Goal: Information Seeking & Learning: Learn about a topic

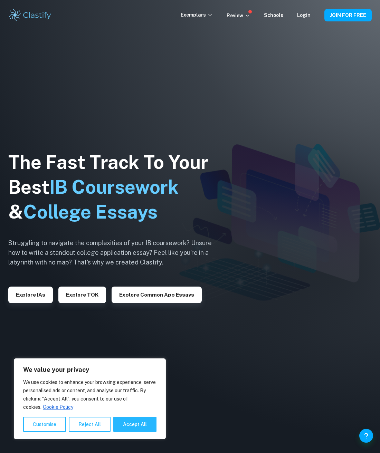
click at [189, 104] on img at bounding box center [190, 226] width 380 height 453
click at [307, 10] on div "Exemplars Review Schools Login JOIN FOR FREE" at bounding box center [190, 15] width 380 height 14
click at [307, 12] on div "Login" at bounding box center [303, 15] width 13 height 8
click at [307, 15] on link "Login" at bounding box center [303, 15] width 13 height 6
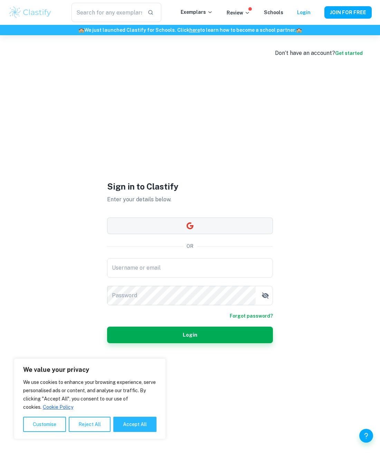
drag, startPoint x: 248, startPoint y: 216, endPoint x: 260, endPoint y: 223, distance: 13.0
click at [249, 216] on div "Sign in to Clastify Enter your details below. OR Username or email Username or …" at bounding box center [190, 261] width 166 height 453
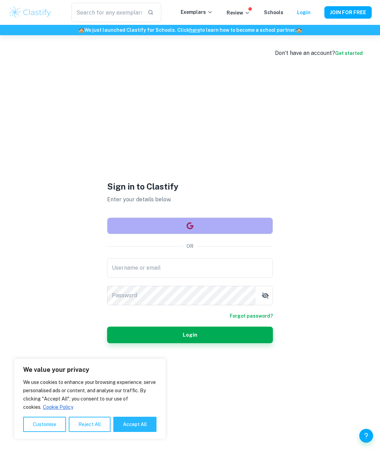
click at [256, 222] on button "button" at bounding box center [190, 226] width 166 height 17
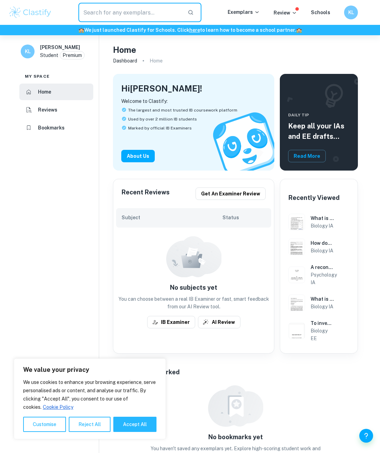
click at [126, 4] on input "text" at bounding box center [130, 12] width 104 height 19
type input "inhibition"
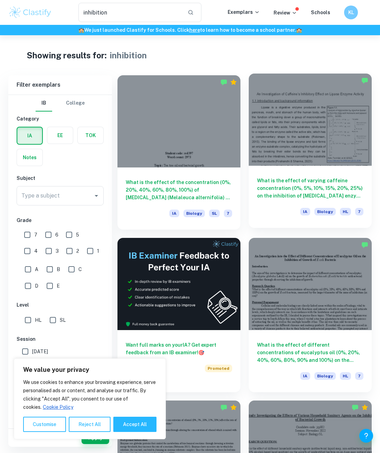
click at [333, 138] on div at bounding box center [310, 120] width 123 height 92
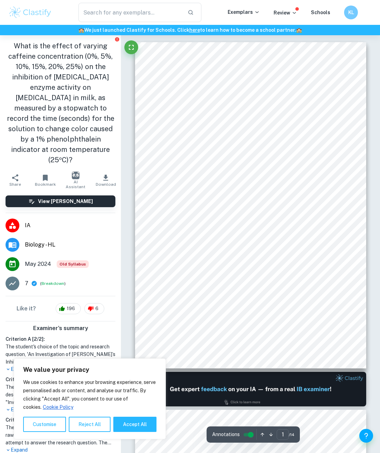
click at [136, 153] on div "An Investigation of Caffeine9s Inhibitory Effect on Lipase Enzyme Activity 1.1 …" at bounding box center [250, 205] width 231 height 327
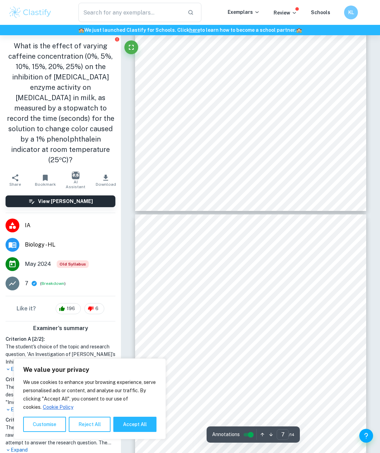
type input "8"
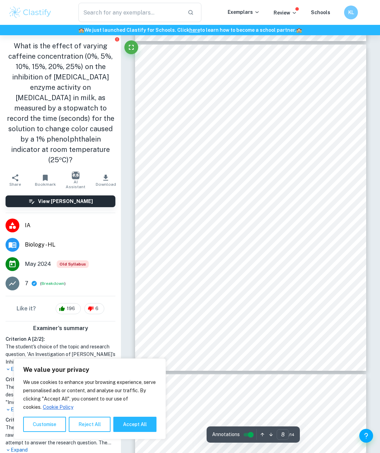
scroll to position [2350, 0]
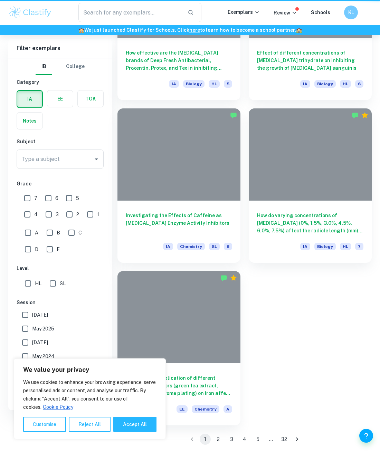
type input "inhibition"
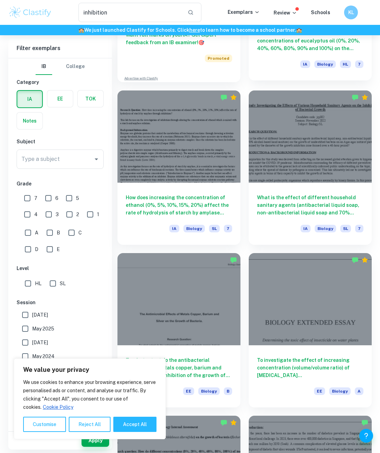
scroll to position [311, 0]
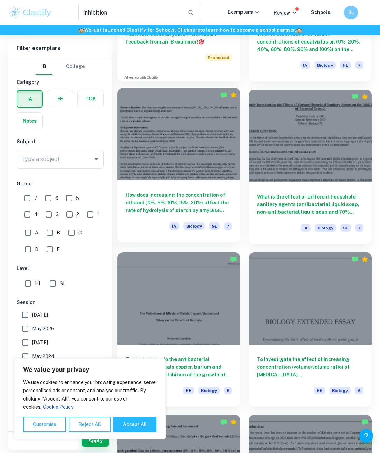
click at [227, 112] on div at bounding box center [179, 134] width 123 height 92
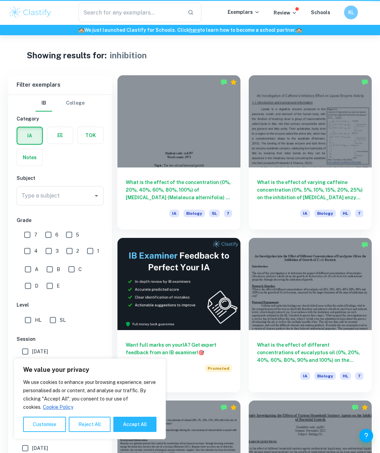
type input "inhibition"
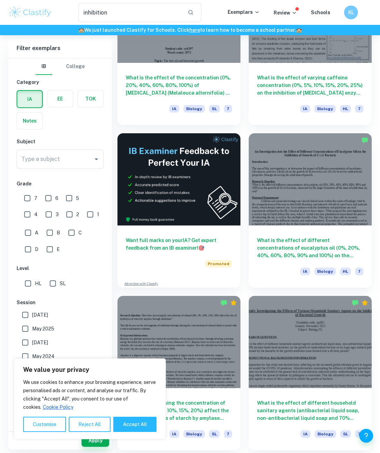
scroll to position [104, 0]
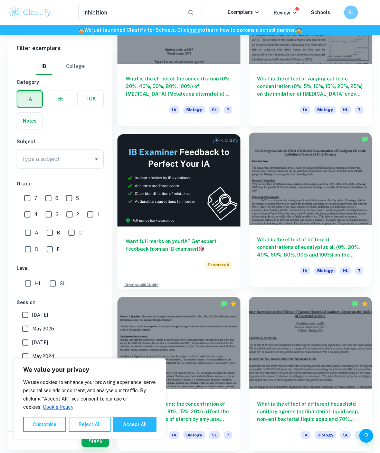
click at [345, 142] on div at bounding box center [310, 179] width 123 height 92
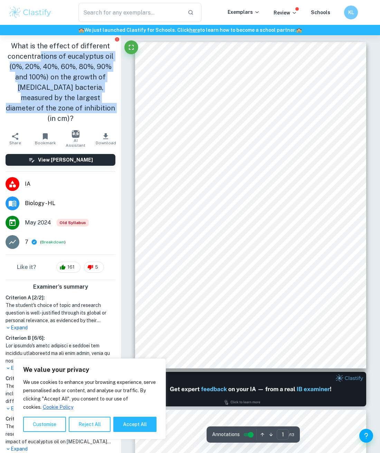
drag, startPoint x: 40, startPoint y: 57, endPoint x: 100, endPoint y: 108, distance: 78.4
click at [100, 109] on h1 "What is the effect of different concentrations of eucalyptus oil (0%, 20%, 40%,…" at bounding box center [61, 82] width 110 height 83
click at [100, 108] on h1 "What is the effect of different concentrations of eucalyptus oil (0%, 20%, 40%,…" at bounding box center [61, 82] width 110 height 83
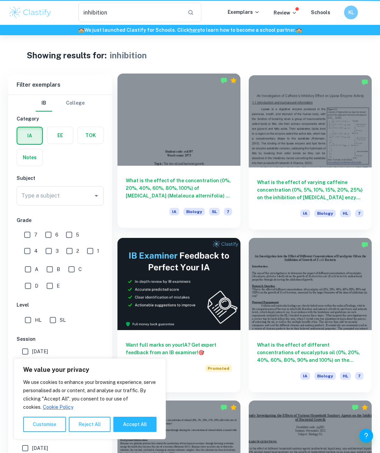
scroll to position [104, 0]
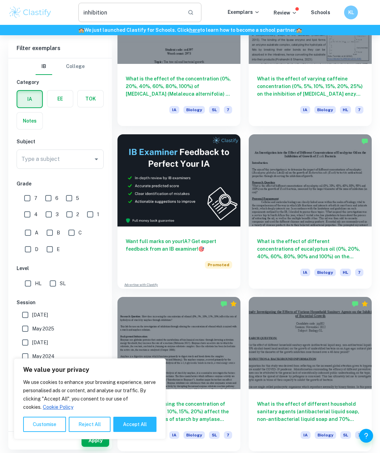
click at [158, 8] on input "inhibition" at bounding box center [130, 12] width 104 height 19
drag, startPoint x: 146, startPoint y: 7, endPoint x: 84, endPoint y: 8, distance: 62.2
click at [84, 8] on input "inhibition" at bounding box center [130, 12] width 104 height 19
click at [84, 9] on input "inhibition" at bounding box center [130, 12] width 104 height 19
type input "lactase inhibition"
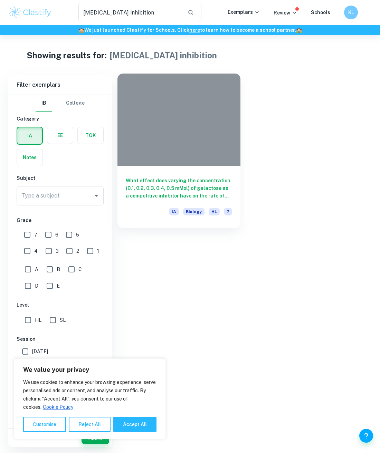
click at [228, 93] on div at bounding box center [179, 120] width 123 height 92
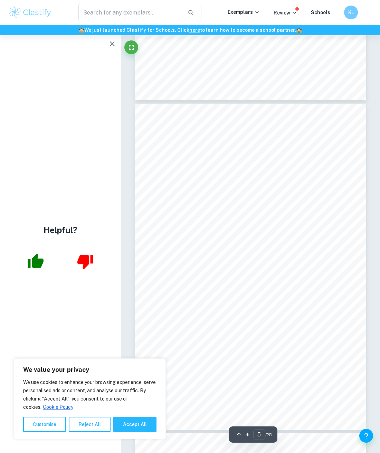
scroll to position [1313, 0]
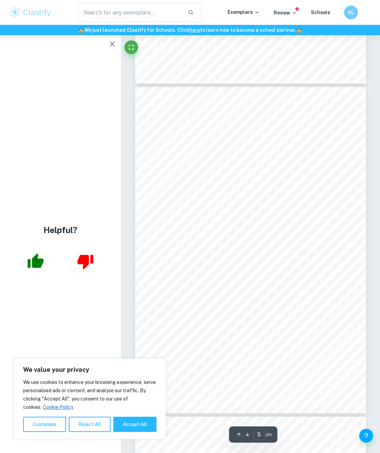
click at [111, 50] on button "button" at bounding box center [112, 44] width 14 height 14
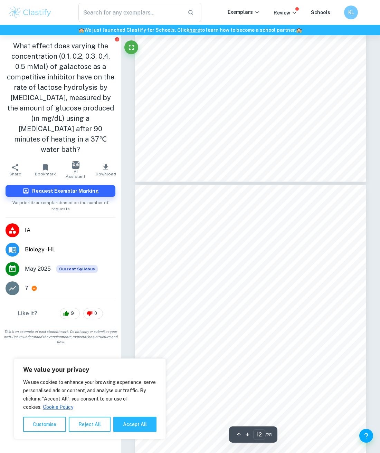
scroll to position [3663, 0]
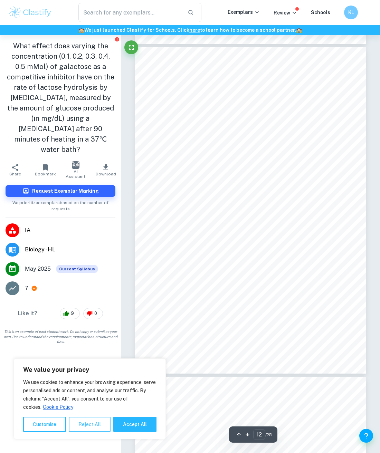
click at [95, 424] on button "Reject All" at bounding box center [90, 424] width 42 height 15
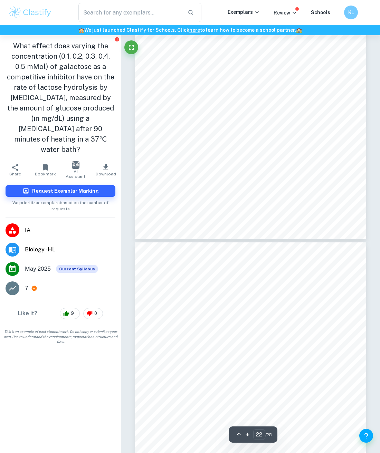
scroll to position [7085, 0]
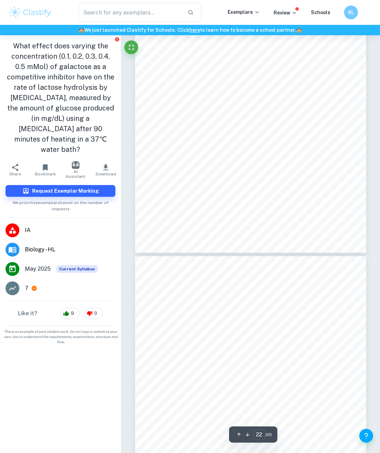
click at [297, 77] on div "absolute uncertainties value, except for the 0.5 mM increment. This shows preci…" at bounding box center [250, 89] width 231 height 327
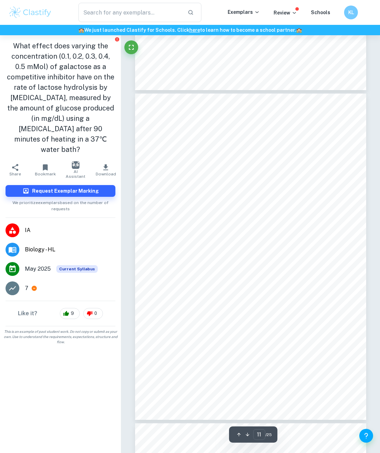
scroll to position [3283, 0]
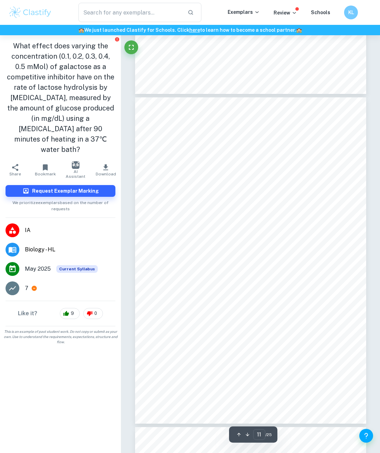
drag, startPoint x: 152, startPoint y: 303, endPoint x: 215, endPoint y: 394, distance: 110.7
click at [215, 394] on div "All solutions used are non-hazardous in nature, however as a safety and environ…" at bounding box center [250, 260] width 231 height 327
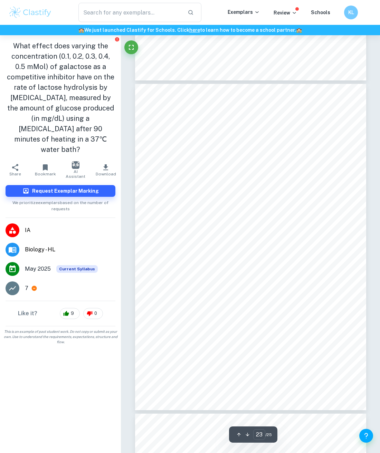
scroll to position [7258, 0]
drag, startPoint x: 268, startPoint y: 266, endPoint x: 291, endPoint y: 276, distance: 25.4
click at [291, 276] on div "concentrations of galactose can be used. This increases the possible errors in …" at bounding box center [250, 247] width 231 height 327
drag, startPoint x: 278, startPoint y: 277, endPoint x: 238, endPoint y: 261, distance: 42.3
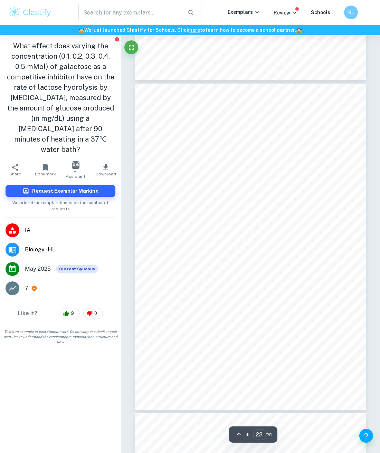
click at [242, 262] on div "concentrations of galactose can be used. This increases the possible errors in …" at bounding box center [250, 247] width 231 height 327
click at [234, 259] on span "and galactose concentration to maximize lactose hydrolysis. This will help in d…" at bounding box center [250, 261] width 174 height 4
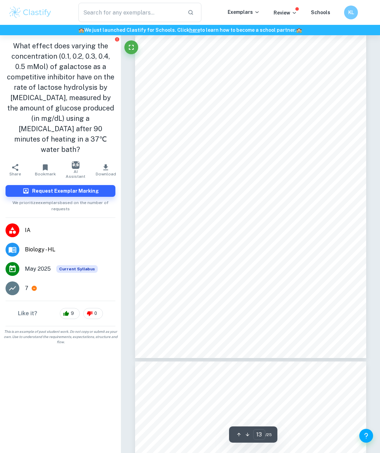
drag, startPoint x: 243, startPoint y: 145, endPoint x: 250, endPoint y: 148, distance: 7.8
click at [246, 146] on div "Uncertainty Propagation and Data Processing Table 5. Data Processing and Uncert…" at bounding box center [250, 195] width 231 height 327
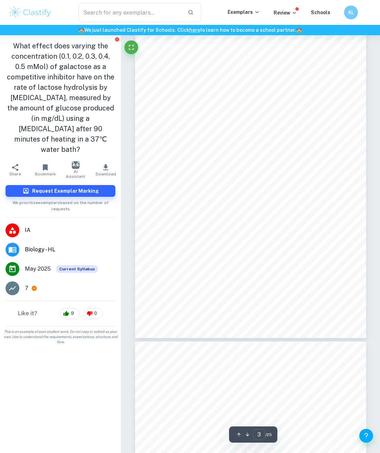
scroll to position [726, 0]
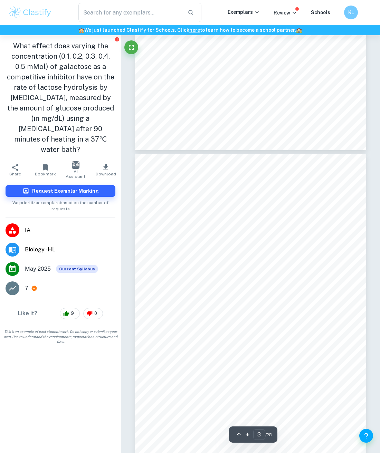
type input "2"
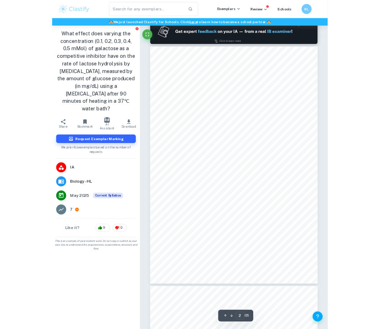
scroll to position [346, 0]
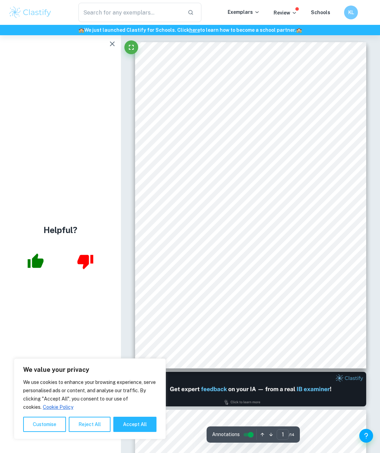
click at [178, 52] on div "An Investigation of Caffeine9s Inhibitory Effect on Lipase Enzyme Activity 1.1 …" at bounding box center [250, 205] width 231 height 327
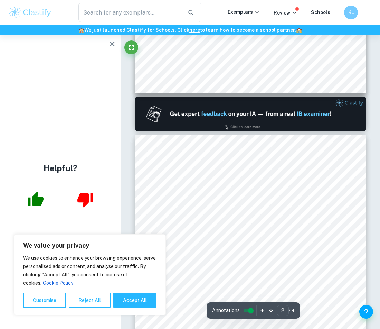
scroll to position [276, 0]
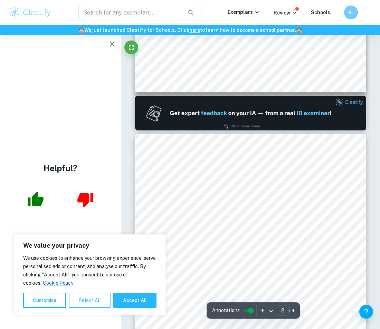
click at [87, 304] on button "Reject All" at bounding box center [90, 299] width 42 height 15
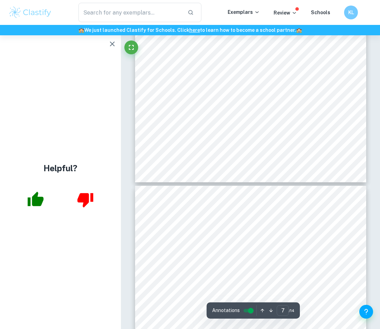
scroll to position [2212, 0]
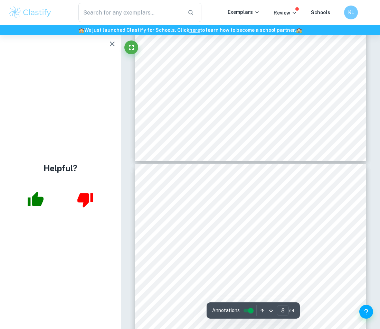
type input "7"
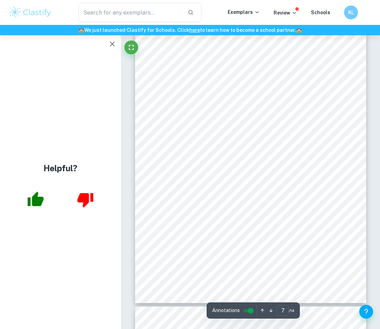
scroll to position [2074, 0]
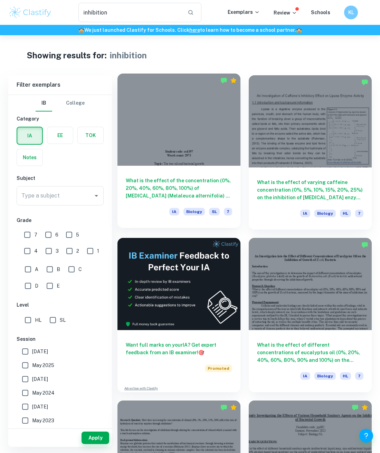
click at [232, 118] on div at bounding box center [179, 120] width 123 height 92
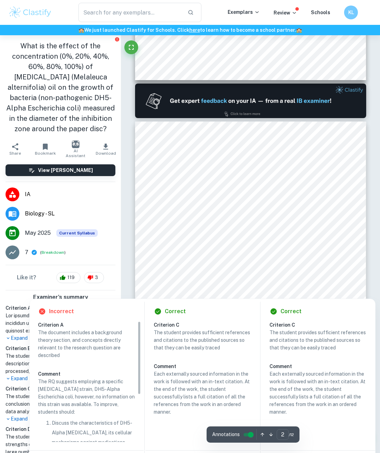
scroll to position [311, 0]
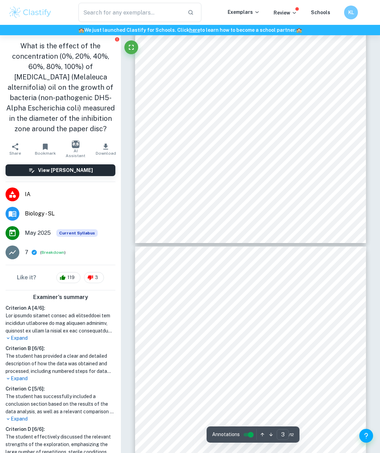
type input "2"
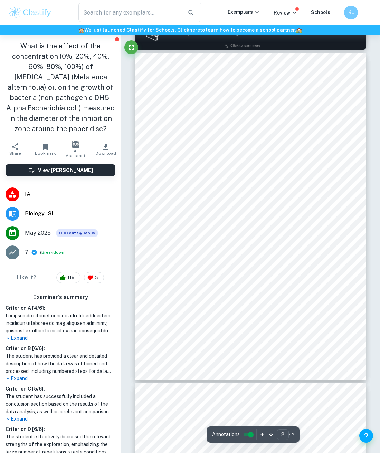
scroll to position [346, 0]
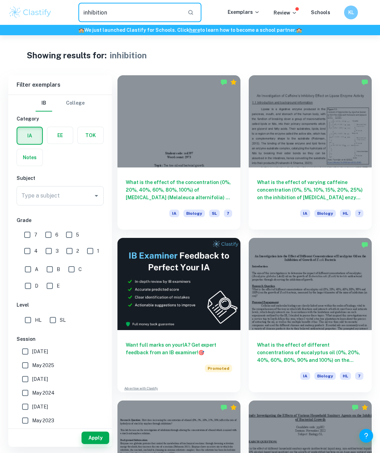
click at [126, 17] on input "inhibition" at bounding box center [130, 12] width 104 height 19
drag, startPoint x: 113, startPoint y: 11, endPoint x: 71, endPoint y: 12, distance: 42.2
click at [71, 12] on div "inhibition ​" at bounding box center [140, 12] width 176 height 19
click at [128, 11] on input "inhibition" at bounding box center [130, 12] width 104 height 19
click at [254, 50] on div "Showing results for: inhibition" at bounding box center [190, 55] width 327 height 12
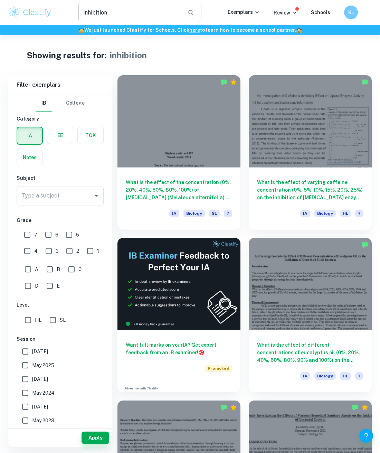
drag, startPoint x: 131, startPoint y: 12, endPoint x: 100, endPoint y: 12, distance: 31.1
click at [126, 11] on input "inhibition" at bounding box center [130, 12] width 104 height 19
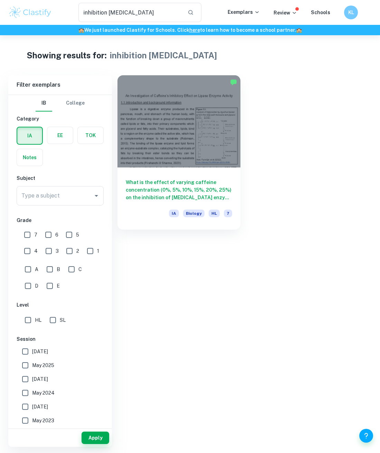
type input "inhibition"
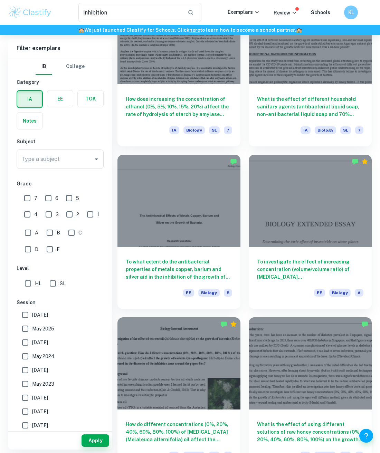
scroll to position [415, 0]
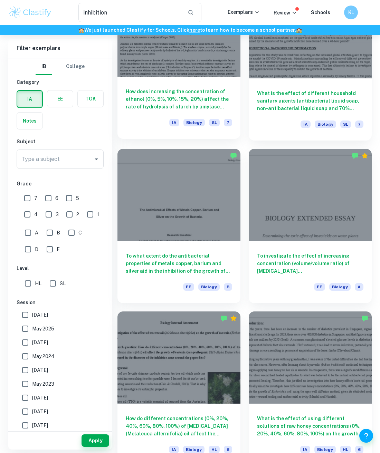
click at [165, 84] on div "How does increasing the concentration of [MEDICAL_DATA] (0%, 5%, 10%, 15%, 20%)…" at bounding box center [179, 108] width 123 height 62
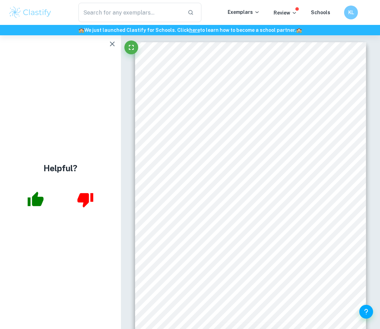
click at [114, 43] on icon "button" at bounding box center [112, 43] width 5 height 5
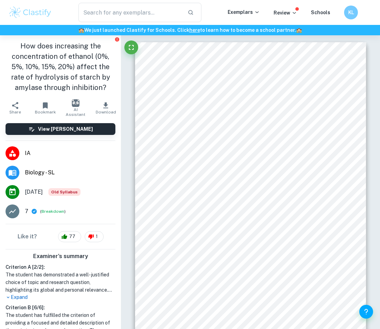
click at [358, 153] on div "Research Question: How does increasing the concentration of ethanol (0%, 5%, 10…" at bounding box center [250, 191] width 231 height 299
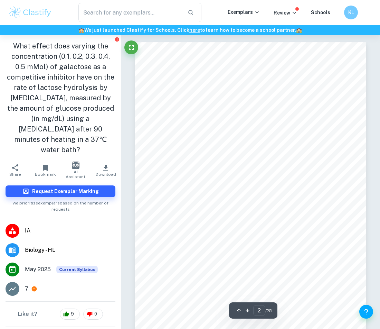
scroll to position [346, 0]
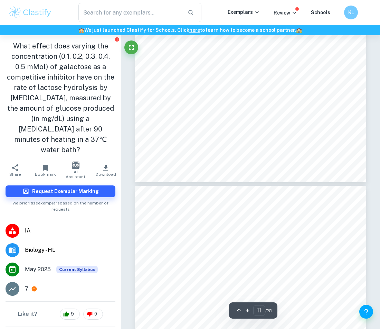
drag, startPoint x: 213, startPoint y: 124, endPoint x: 205, endPoint y: 122, distance: 9.0
click at [205, 122] on div "All solutions used are non-hazardous in nature, however as a safety and environ…" at bounding box center [250, 19] width 231 height 327
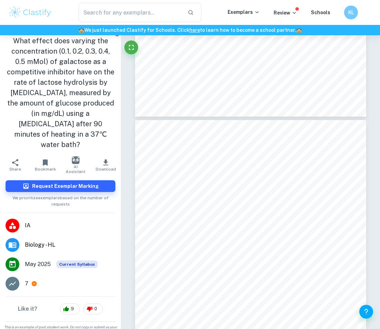
scroll to position [0, 0]
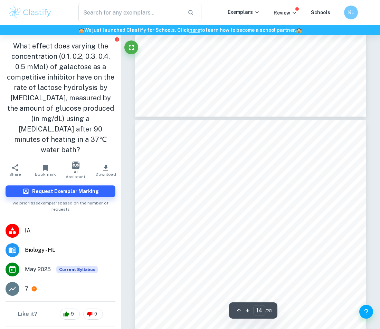
click at [91, 197] on span "We prioritize exemplars based on the number of requests" at bounding box center [61, 204] width 110 height 15
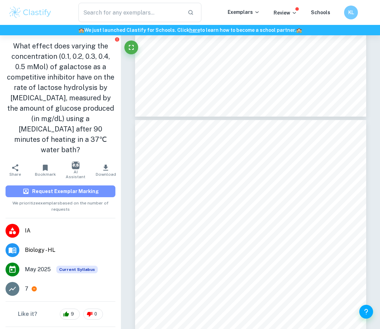
click at [91, 187] on h6 "Request Exemplar Marking" at bounding box center [65, 191] width 67 height 8
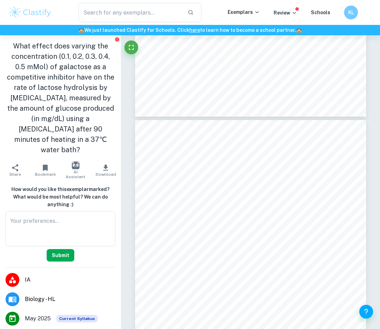
click at [65, 249] on button "Submit" at bounding box center [61, 255] width 28 height 12
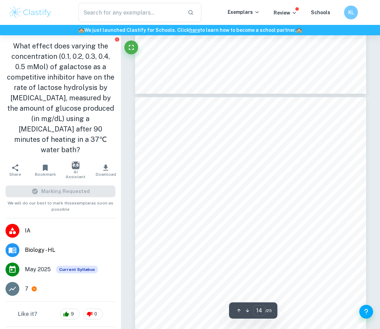
scroll to position [4286, 0]
